Goal: Information Seeking & Learning: Learn about a topic

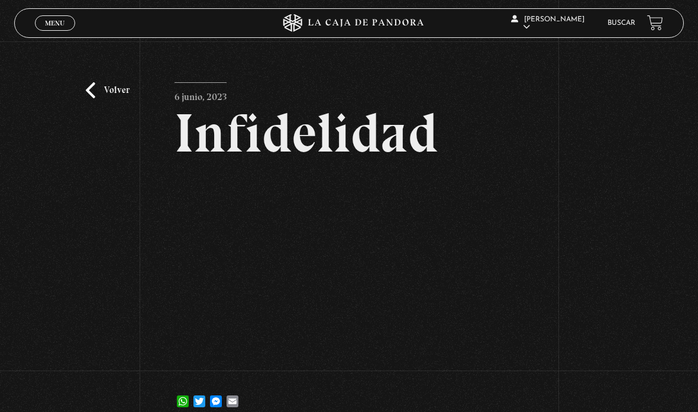
scroll to position [112, 0]
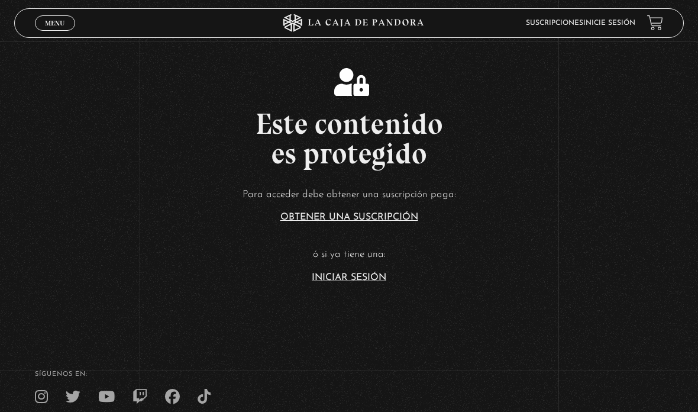
click at [351, 282] on article "Para acceder debe obtener una suscripción paga: Obtener una suscripción ó si ya…" at bounding box center [349, 234] width 698 height 96
click at [346, 282] on link "Iniciar Sesión" at bounding box center [349, 277] width 75 height 9
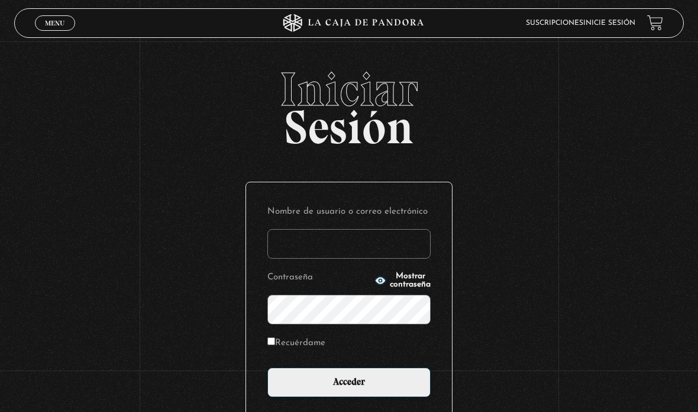
type input "aleebuenoo@hotmail.com"
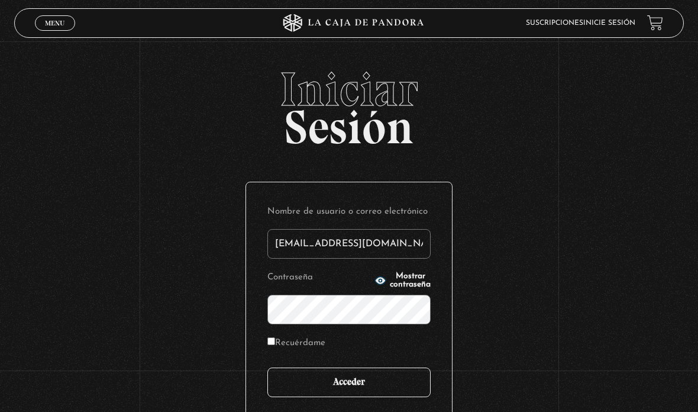
click at [377, 388] on input "Acceder" at bounding box center [348, 382] width 163 height 30
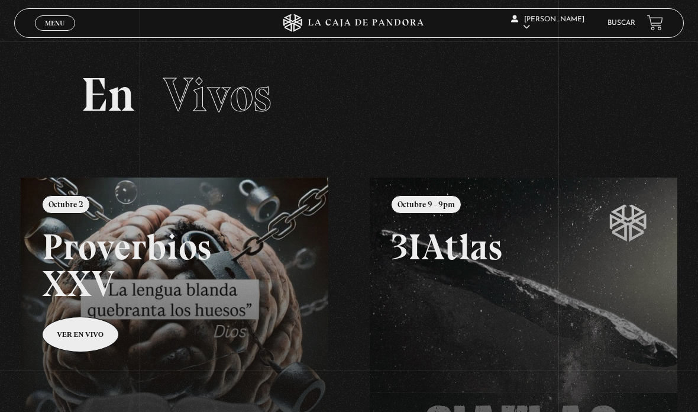
click at [617, 27] on link "Buscar" at bounding box center [621, 23] width 28 height 7
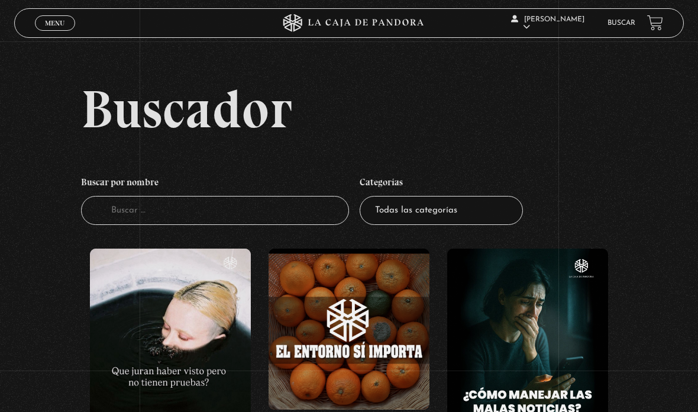
click at [300, 215] on input "Buscador" at bounding box center [215, 210] width 268 height 29
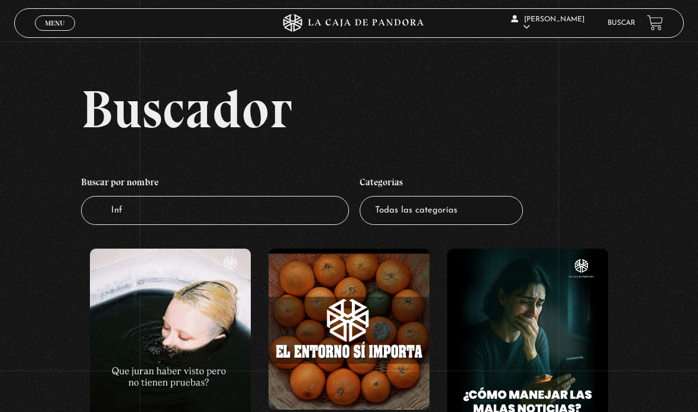
type input "Infi"
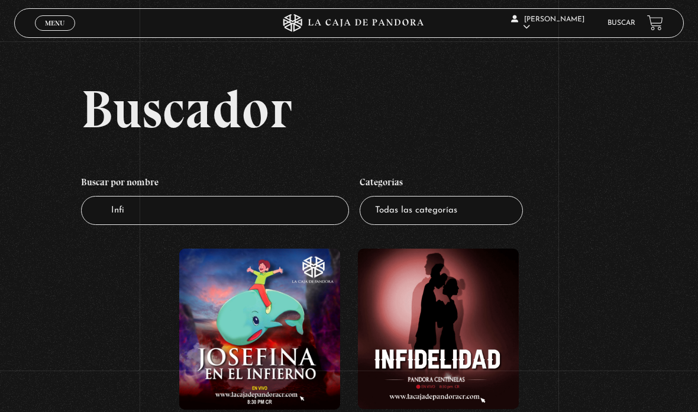
click at [470, 309] on figure at bounding box center [438, 328] width 161 height 160
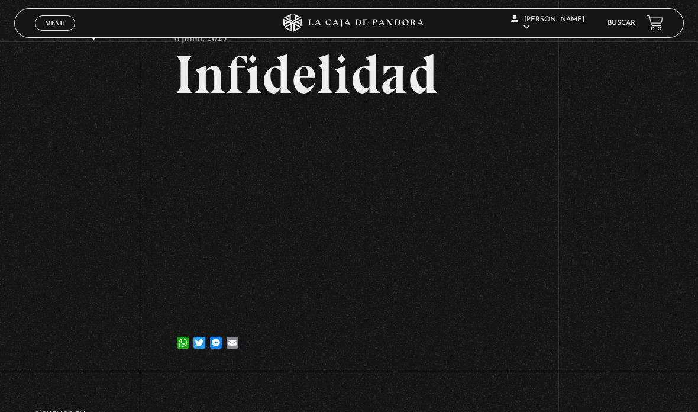
scroll to position [160, 0]
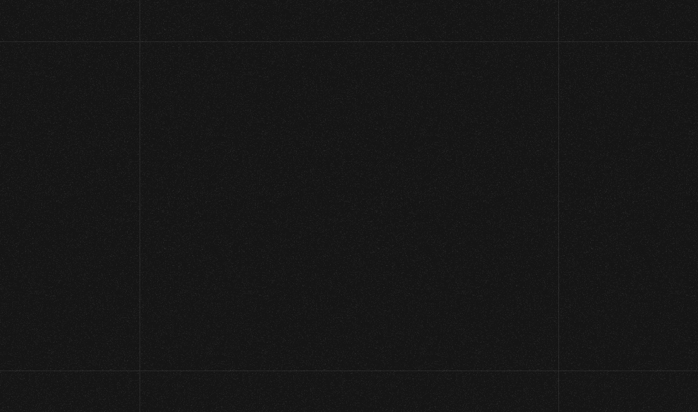
scroll to position [132, 0]
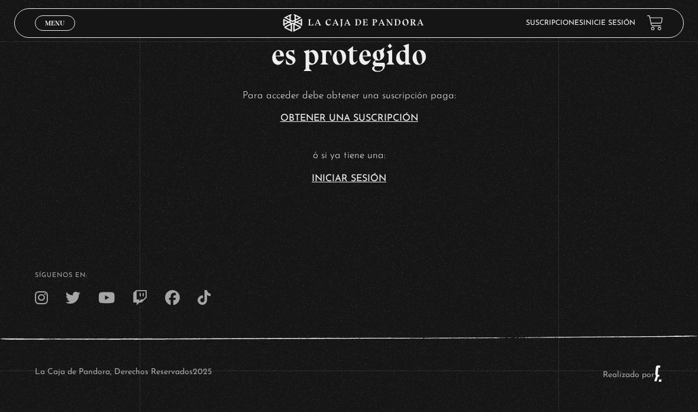
click at [348, 174] on link "Iniciar Sesión" at bounding box center [349, 178] width 75 height 9
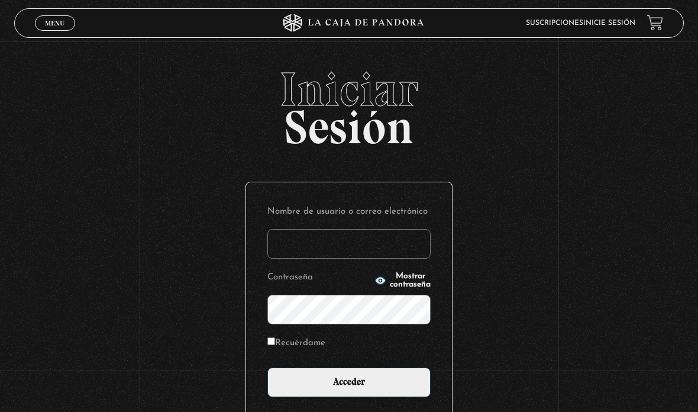
click at [307, 238] on input "Nombre de usuario o correo electrónico" at bounding box center [348, 244] width 163 height 30
type input "[EMAIL_ADDRESS][DOMAIN_NAME]"
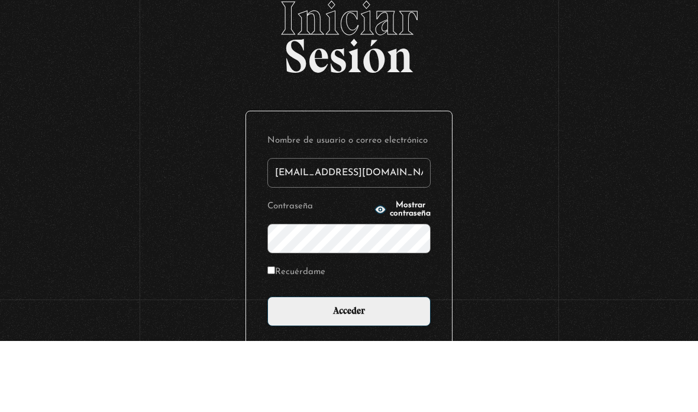
scroll to position [40, 0]
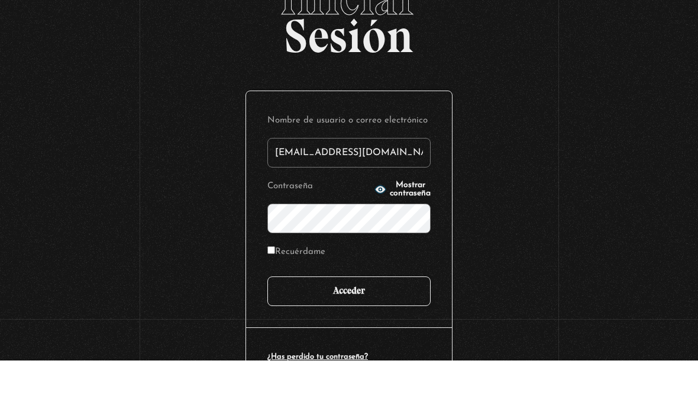
click at [380, 328] on input "Acceder" at bounding box center [348, 343] width 163 height 30
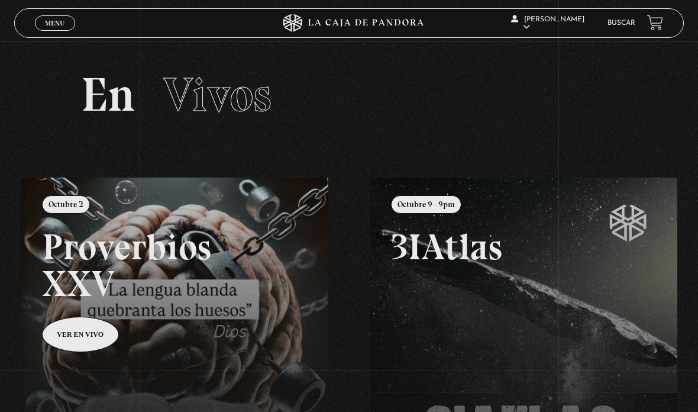
click at [568, 145] on section "En Vivos" at bounding box center [349, 109] width 698 height 136
click at [614, 22] on link "Buscar" at bounding box center [621, 23] width 28 height 7
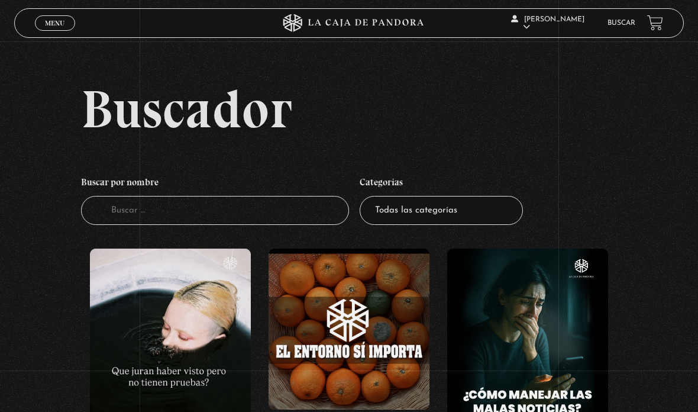
click at [263, 220] on input "Buscador" at bounding box center [215, 210] width 268 height 29
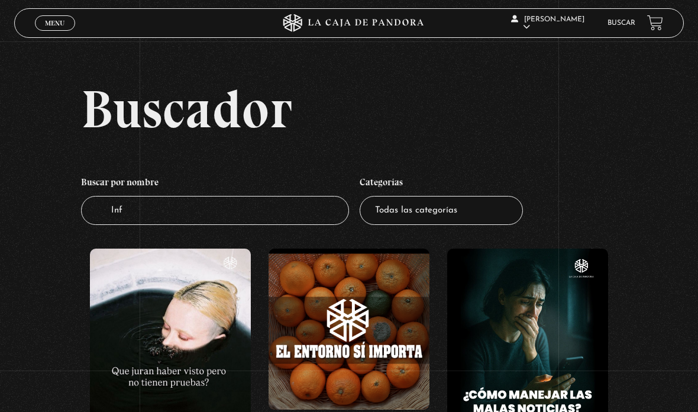
type input "Infi"
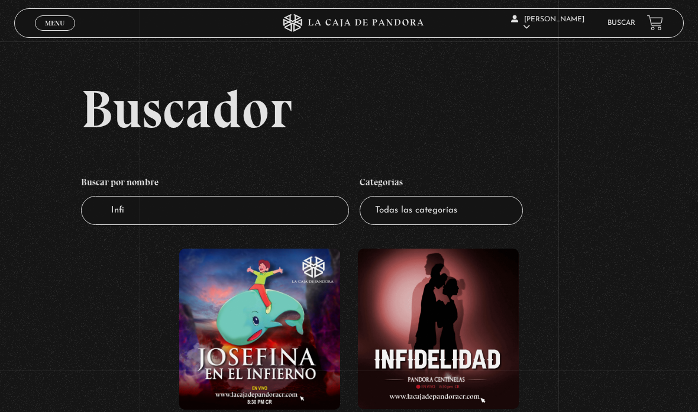
scroll to position [24, 0]
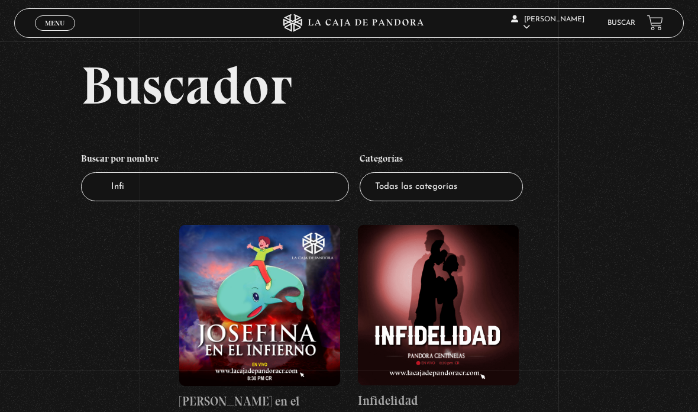
click at [464, 287] on figure at bounding box center [438, 305] width 161 height 160
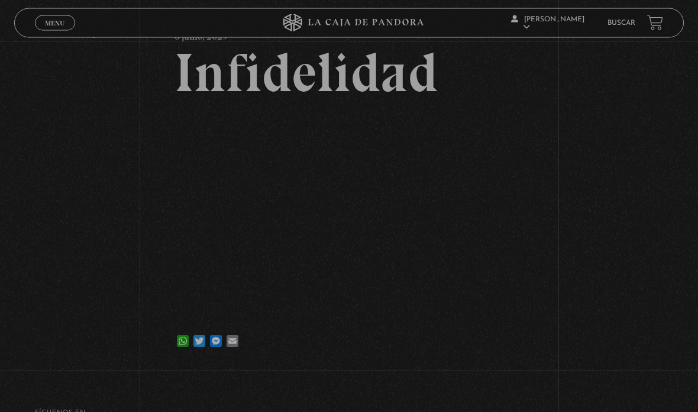
scroll to position [63, 0]
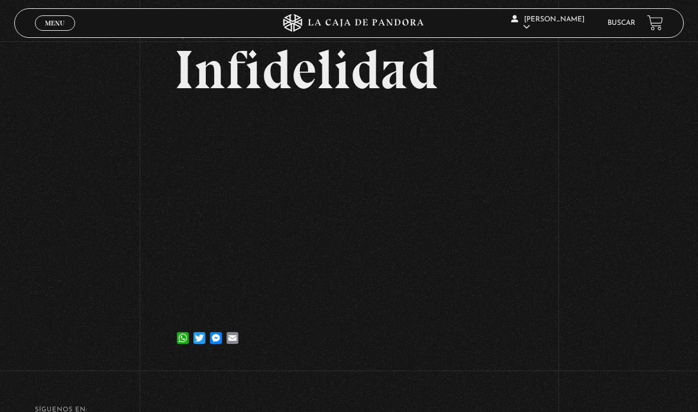
click at [313, 353] on article "[DATE] Infidelidad WhatsApp Twitter Messenger Email" at bounding box center [348, 186] width 348 height 334
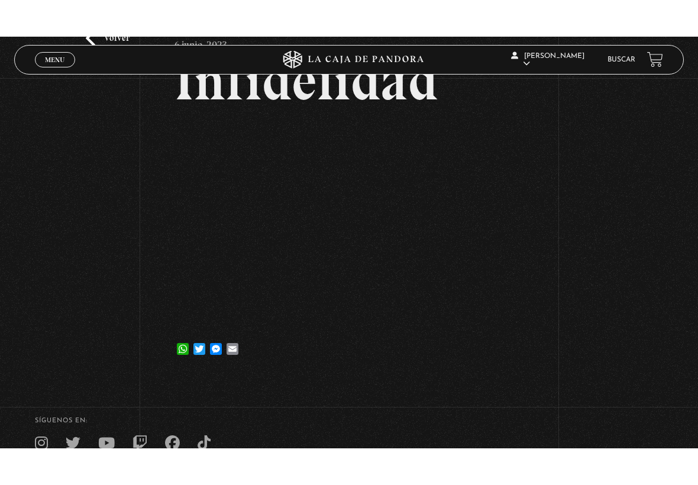
scroll to position [0, 0]
